Goal: Task Accomplishment & Management: Complete application form

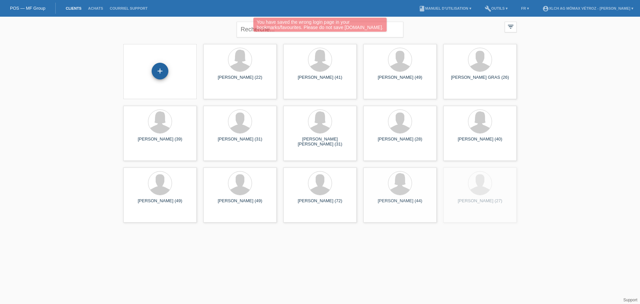
click at [158, 74] on div "+" at bounding box center [160, 71] width 17 height 17
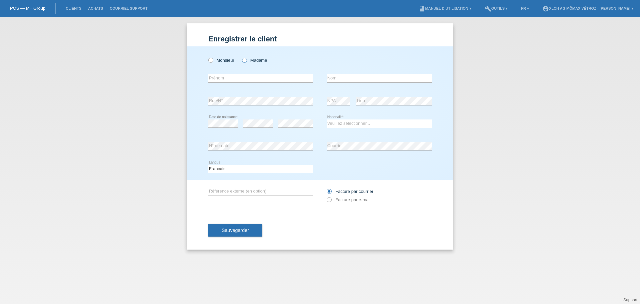
click at [241, 57] on icon at bounding box center [241, 57] width 0 height 0
click at [245, 59] on input "Madame" at bounding box center [244, 60] width 4 height 4
radio input "true"
click at [237, 76] on input "text" at bounding box center [260, 78] width 105 height 8
type input "fatiha"
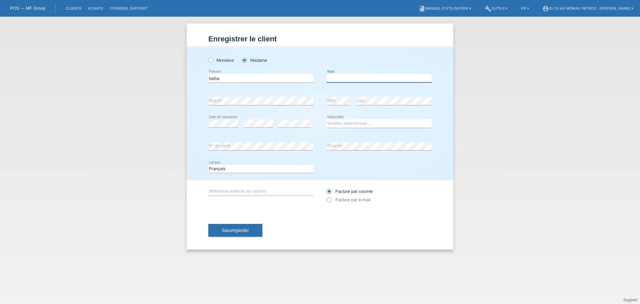
click at [344, 78] on input "text" at bounding box center [378, 78] width 105 height 8
type input "miloudi"
click at [352, 123] on select "Veuillez sélectionner... Suisse Allemagne Autriche Liechtenstein ------------ A…" at bounding box center [378, 123] width 105 height 8
select select "CH"
click at [326, 119] on select "Veuillez sélectionner... Suisse Allemagne Autriche Liechtenstein ------------ A…" at bounding box center [378, 123] width 105 height 8
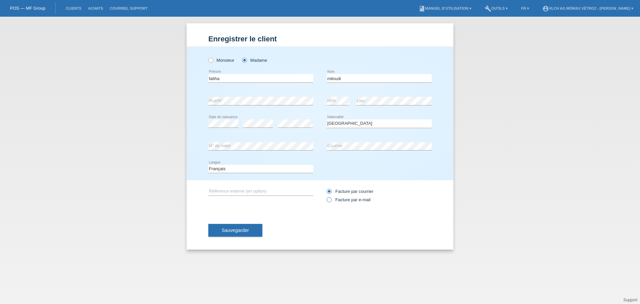
click at [325, 196] on icon at bounding box center [325, 196] width 0 height 0
click at [328, 200] on input "Facture par e-mail" at bounding box center [328, 201] width 4 height 8
radio input "true"
click at [231, 230] on span "Sauvegarder" at bounding box center [235, 229] width 27 height 5
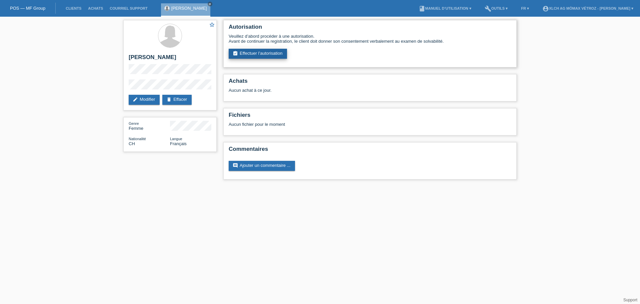
click at [238, 55] on link "assignment_turned_in Effectuer l’autorisation" at bounding box center [258, 54] width 58 height 10
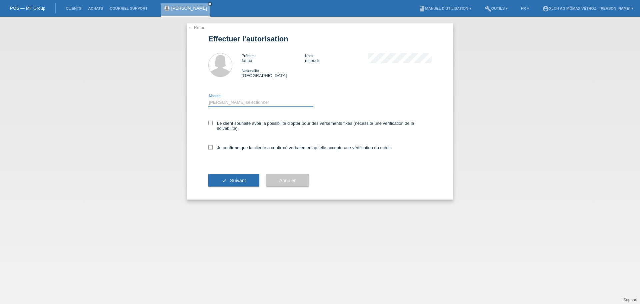
click at [221, 104] on select "Veuillez sélectionner CHF 1.00 - CHF 499.00 CHF 500.00 - CHF 1'999.00 CHF 2'000…" at bounding box center [260, 102] width 105 height 8
select select "3"
click at [208, 98] on select "Veuillez sélectionner CHF 1.00 - CHF 499.00 CHF 500.00 - CHF 1'999.00 CHF 2'000…" at bounding box center [260, 102] width 105 height 8
click at [212, 125] on icon at bounding box center [210, 123] width 4 height 4
click at [212, 125] on input "Le client souhaite avoir la possibilité d'opter pour des versements fixes (néce…" at bounding box center [210, 123] width 4 height 4
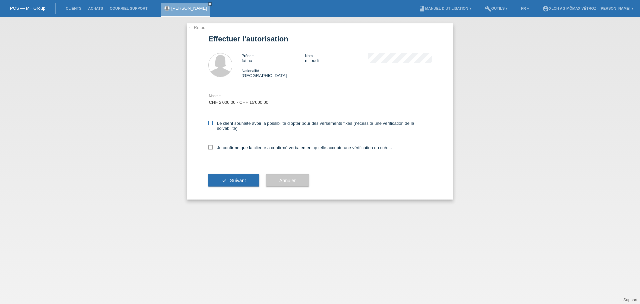
checkbox input "true"
click at [210, 145] on icon at bounding box center [210, 147] width 4 height 4
click at [210, 145] on input "Je confirme que la cliente a confirmé verbalement qu'elle accepte une vérificat…" at bounding box center [210, 147] width 4 height 4
checkbox input "true"
click at [234, 182] on span "Suivant" at bounding box center [238, 180] width 16 height 5
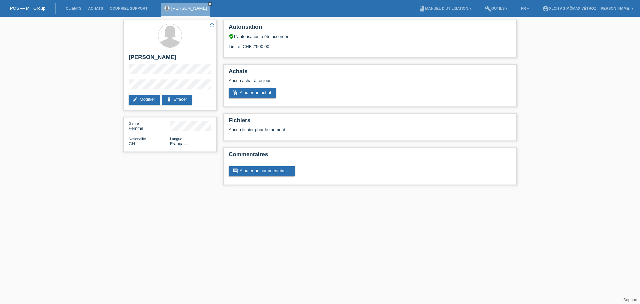
click at [208, 4] on icon "close" at bounding box center [209, 3] width 3 height 3
click at [604, 8] on link "account_circle XLCH AG Mömax Vétroz - [PERSON_NAME] ▾" at bounding box center [588, 8] width 98 height 4
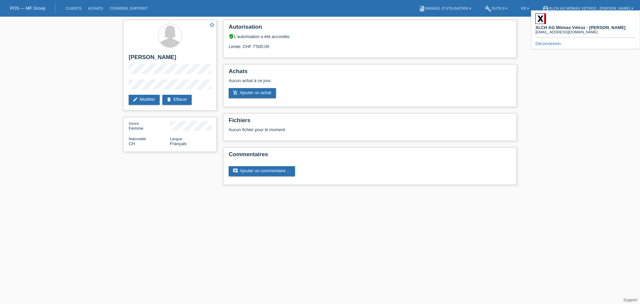
click at [552, 37] on div "XLCH AG Mömax Vétroz - [PERSON_NAME] [EMAIL_ADDRESS][DOMAIN_NAME] Déconnexion" at bounding box center [585, 29] width 109 height 39
click at [551, 41] on link "Déconnexion" at bounding box center [547, 43] width 25 height 5
